Goal: Task Accomplishment & Management: Manage account settings

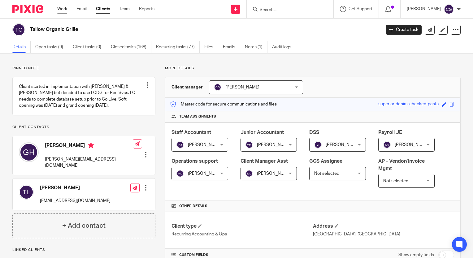
click at [64, 8] on link "Work" at bounding box center [62, 9] width 10 height 6
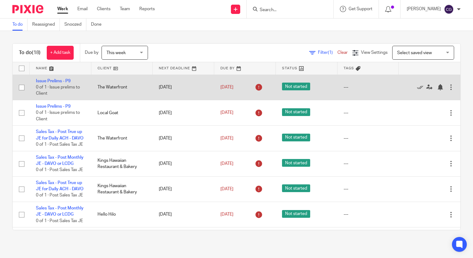
click at [23, 88] on input "checkbox" at bounding box center [22, 88] width 12 height 12
checkbox input "true"
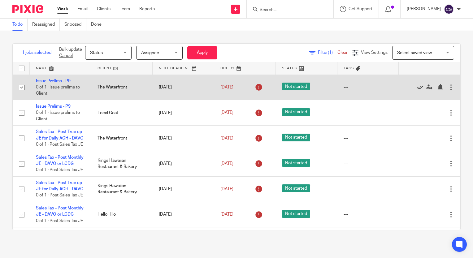
click at [417, 86] on icon at bounding box center [420, 87] width 6 height 6
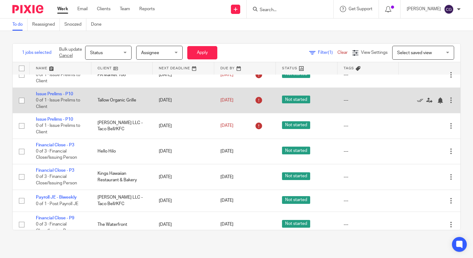
scroll to position [217, 0]
click at [22, 106] on input "checkbox" at bounding box center [22, 100] width 12 height 12
checkbox input "true"
click at [417, 103] on icon at bounding box center [420, 100] width 6 height 6
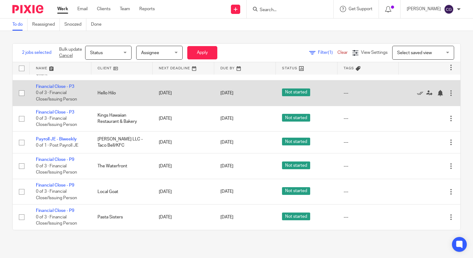
scroll to position [302, 0]
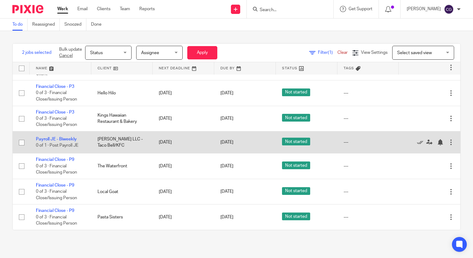
click at [21, 143] on input "checkbox" at bounding box center [22, 143] width 12 height 12
checkbox input "true"
click at [417, 140] on icon at bounding box center [420, 142] width 6 height 6
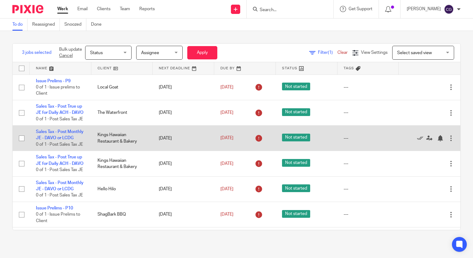
scroll to position [0, 0]
